Goal: Task Accomplishment & Management: Manage account settings

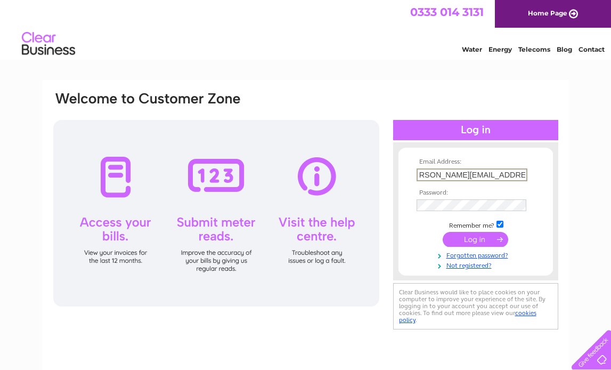
scroll to position [0, 15]
type input "[PERSON_NAME][EMAIL_ADDRESS][DOMAIN_NAME]"
click at [443, 232] on input "submit" at bounding box center [476, 239] width 66 height 15
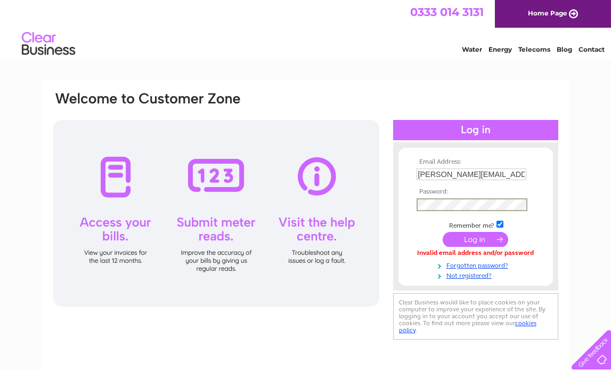
click at [443, 232] on input "submit" at bounding box center [476, 239] width 66 height 15
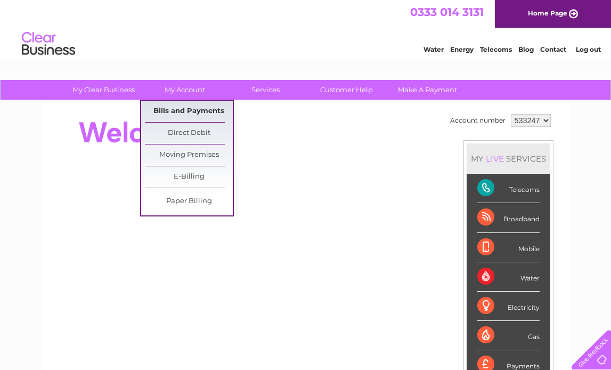
click at [192, 109] on link "Bills and Payments" at bounding box center [189, 111] width 88 height 21
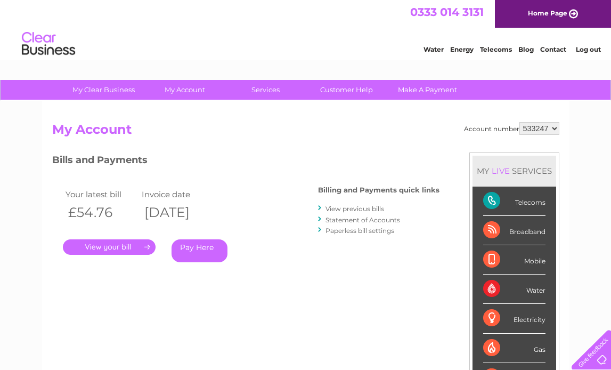
click at [111, 247] on link "." at bounding box center [109, 246] width 93 height 15
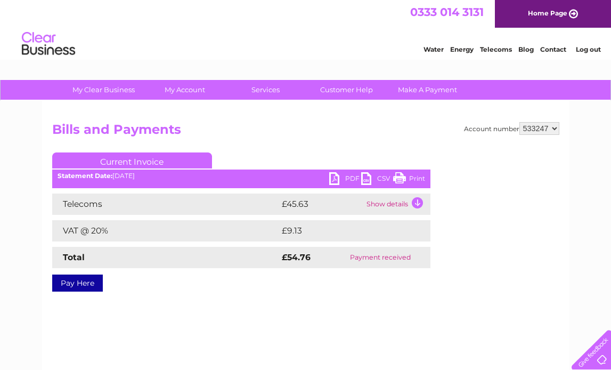
click at [337, 177] on link "PDF" at bounding box center [345, 179] width 32 height 15
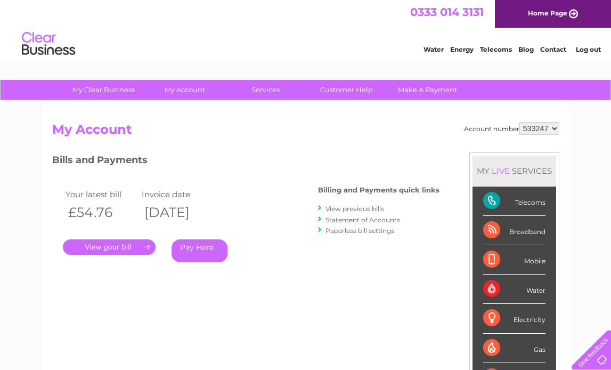
click at [357, 207] on link "View previous bills" at bounding box center [354, 209] width 59 height 8
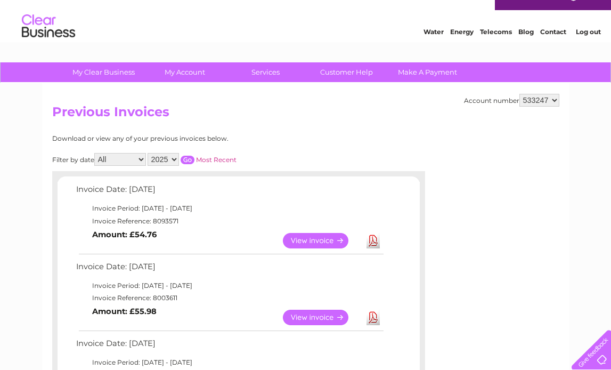
scroll to position [21, 0]
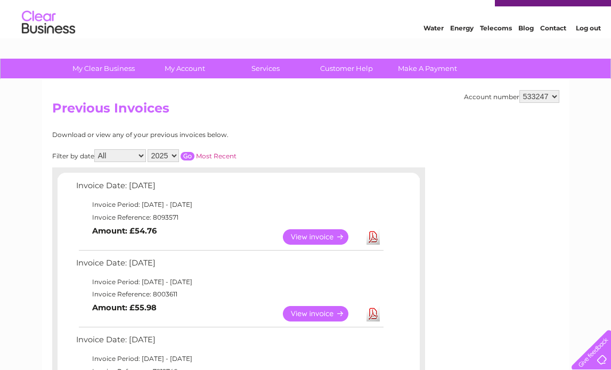
click at [312, 315] on link "View" at bounding box center [322, 313] width 78 height 15
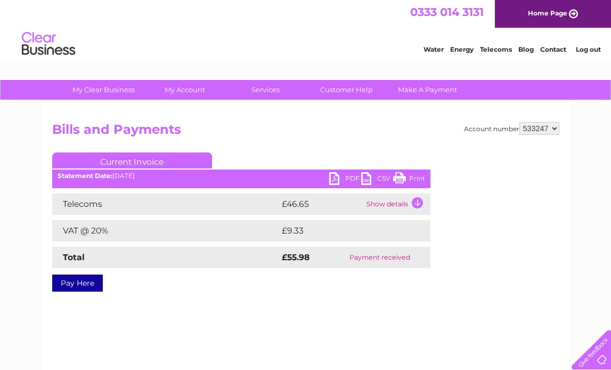
click at [349, 174] on link "PDF" at bounding box center [345, 179] width 32 height 15
